Goal: Task Accomplishment & Management: Use online tool/utility

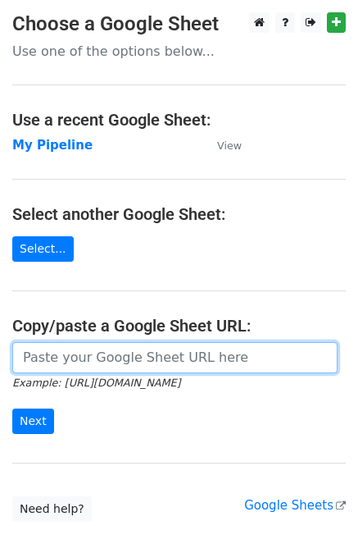
click at [171, 365] on input "url" at bounding box center [175, 357] width 326 height 31
paste input "https://docs.google.com/spreadsheets/d/1U_mQk6aSlQtYKjJl1zyBDHA5CHALlrQZ76MJY6o…"
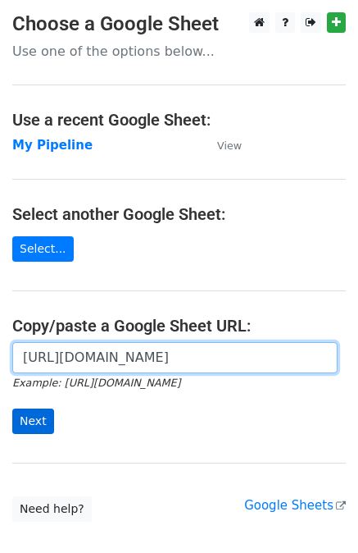
type input "https://docs.google.com/spreadsheets/d/1U_mQk6aSlQtYKjJl1zyBDHA5CHALlrQZ76MJY6o…"
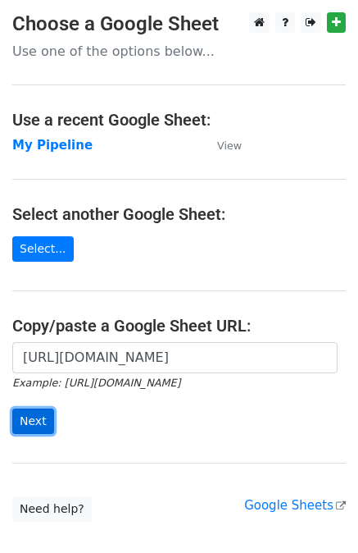
scroll to position [0, 0]
click at [30, 421] on input "Next" at bounding box center [33, 420] width 42 height 25
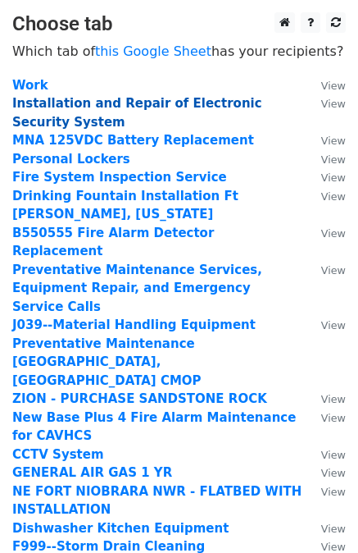
click at [141, 106] on strong "Installation and Repair of Electronic Security System" at bounding box center [137, 113] width 250 height 34
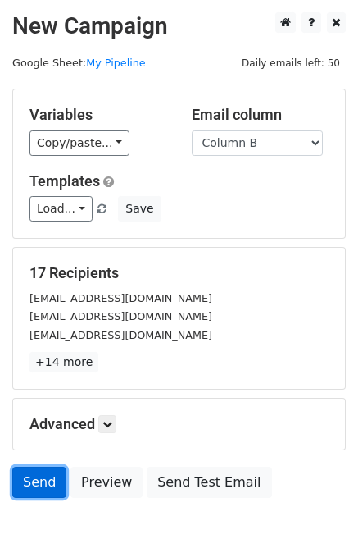
click at [33, 483] on link "Send" at bounding box center [39, 482] width 54 height 31
